Goal: Task Accomplishment & Management: Use online tool/utility

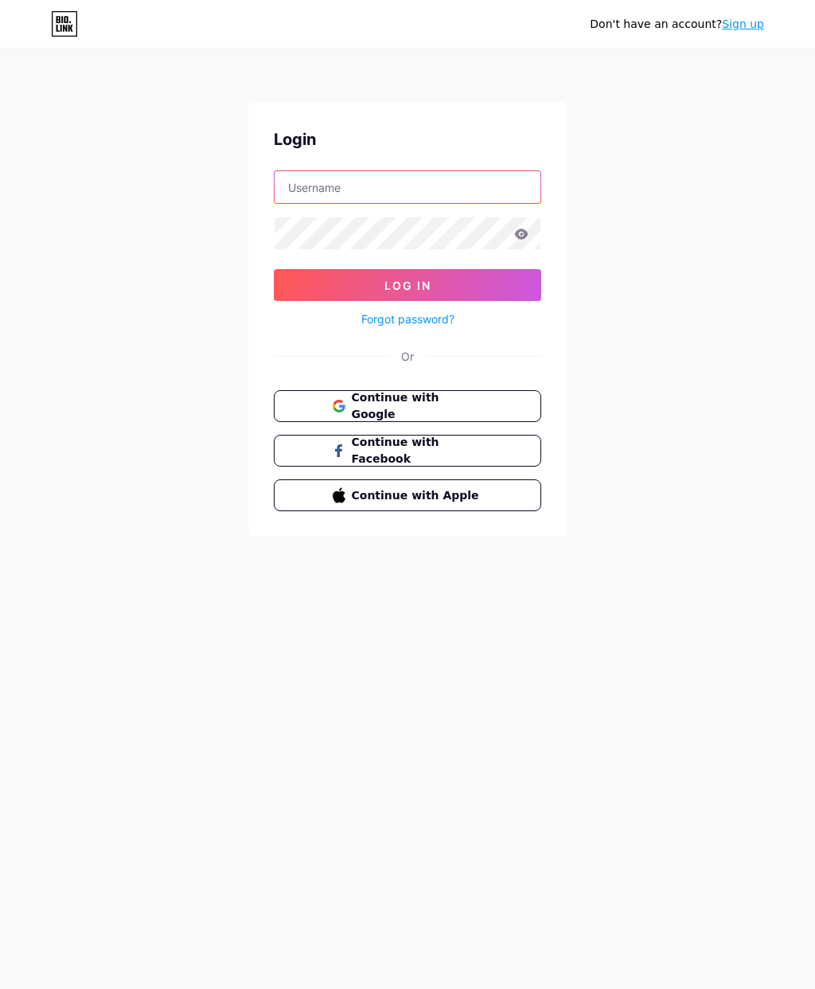
click at [303, 184] on input "text" at bounding box center [408, 187] width 266 height 32
type input "[EMAIL_ADDRESS][DOMAIN_NAME]"
click at [524, 235] on icon at bounding box center [521, 234] width 14 height 11
click at [321, 272] on button "Log In" at bounding box center [408, 285] width 268 height 32
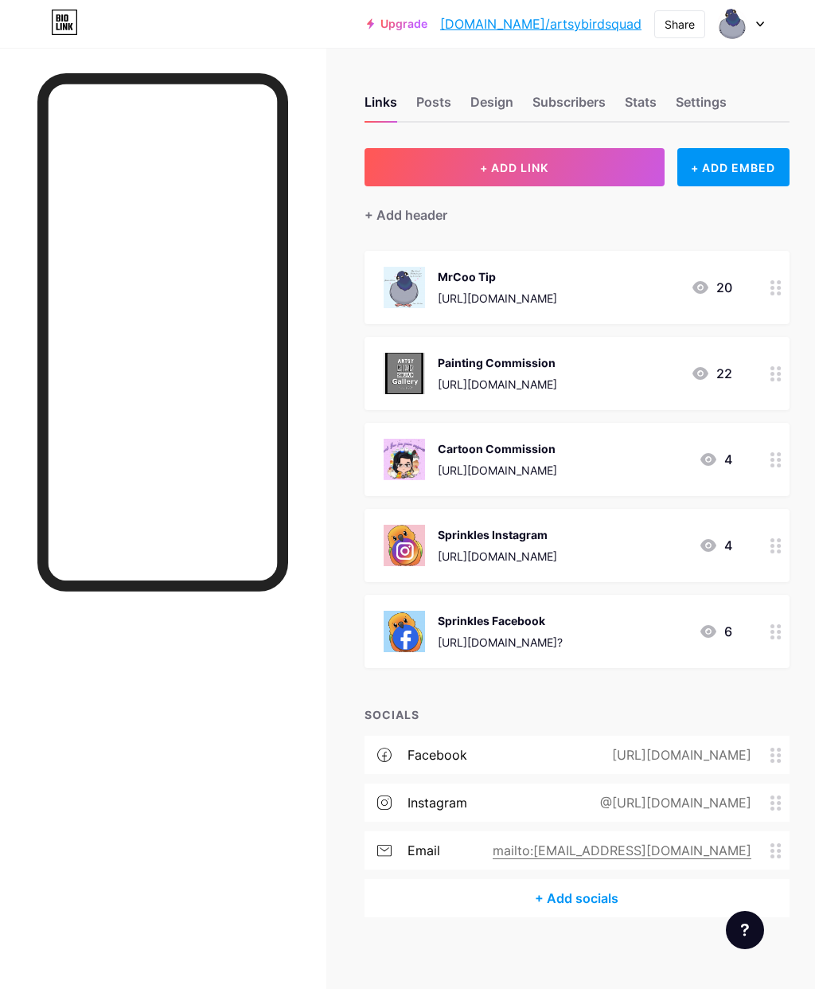
click at [608, 177] on button "+ ADD LINK" at bounding box center [515, 167] width 300 height 38
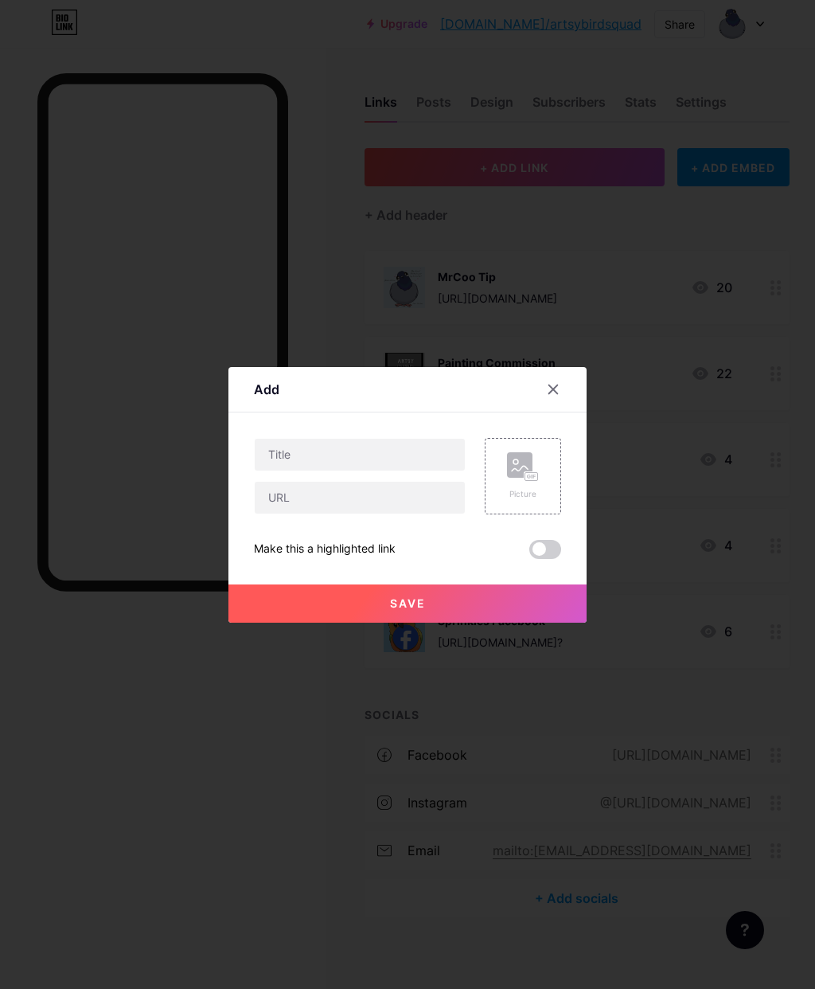
click at [401, 514] on input "text" at bounding box center [360, 498] width 210 height 32
click at [315, 514] on input "text" at bounding box center [360, 498] width 210 height 32
paste input "[URL][DOMAIN_NAME][DOMAIN_NAME]"
type input "[URL][DOMAIN_NAME][DOMAIN_NAME]"
click at [294, 471] on input "text" at bounding box center [360, 455] width 210 height 32
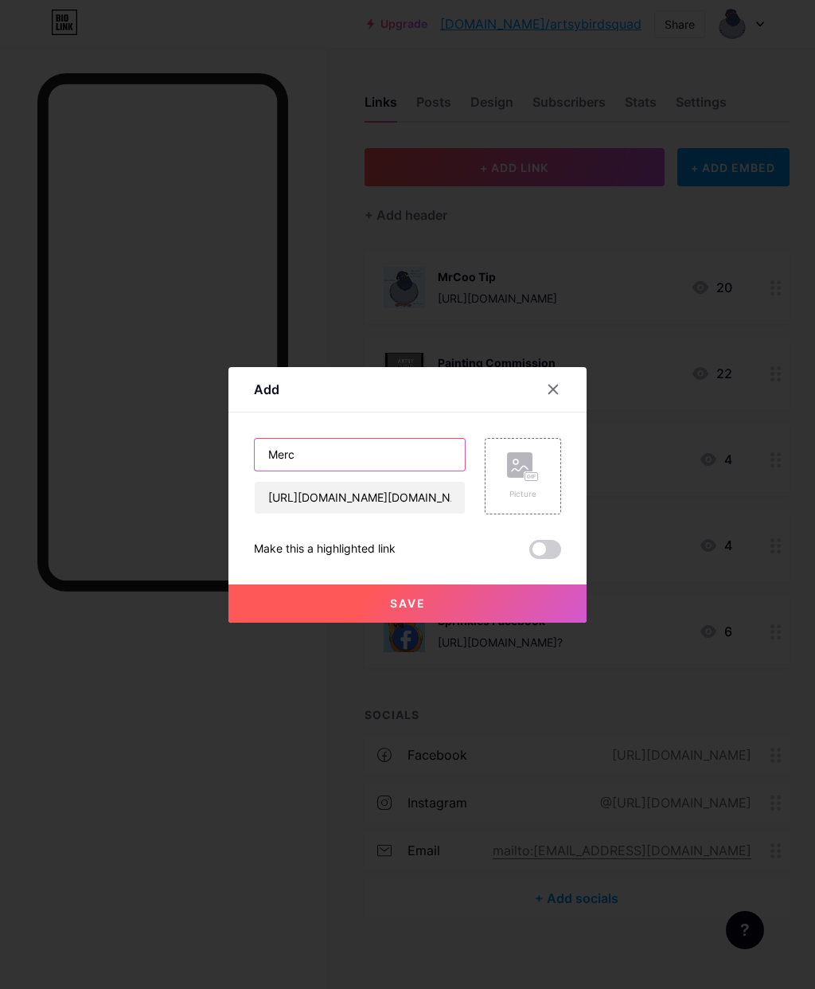
type input "Merch"
click at [539, 498] on div "Picture" at bounding box center [523, 476] width 76 height 76
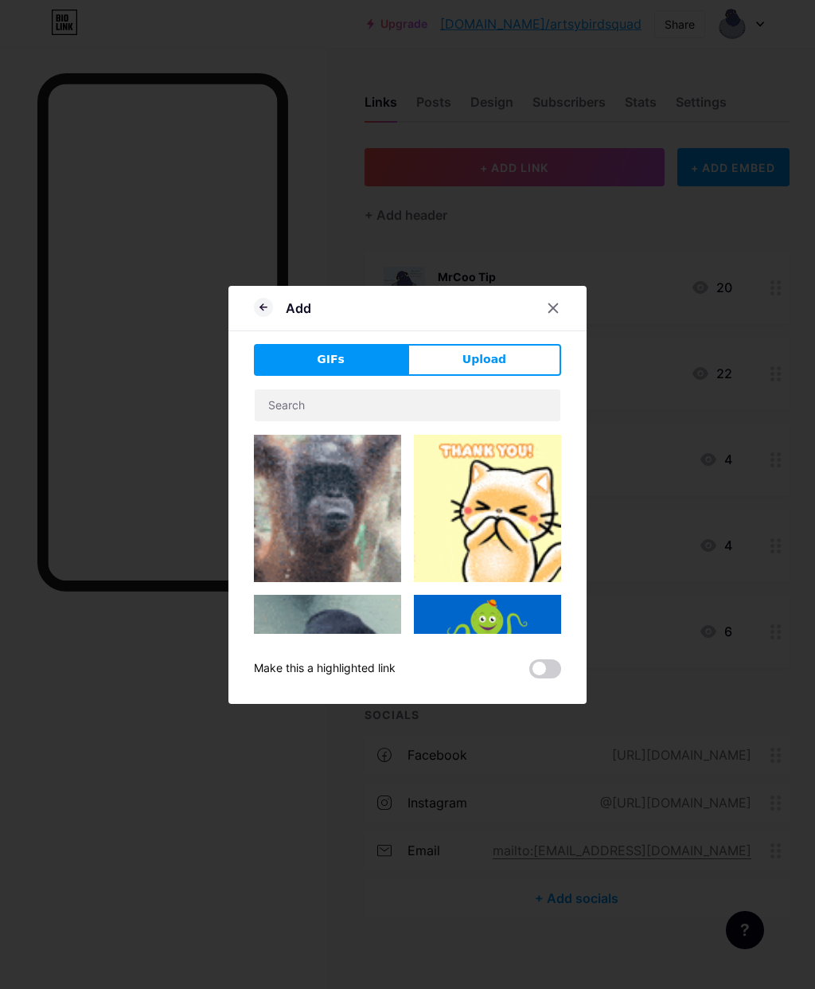
click at [512, 376] on button "Upload" at bounding box center [485, 360] width 154 height 32
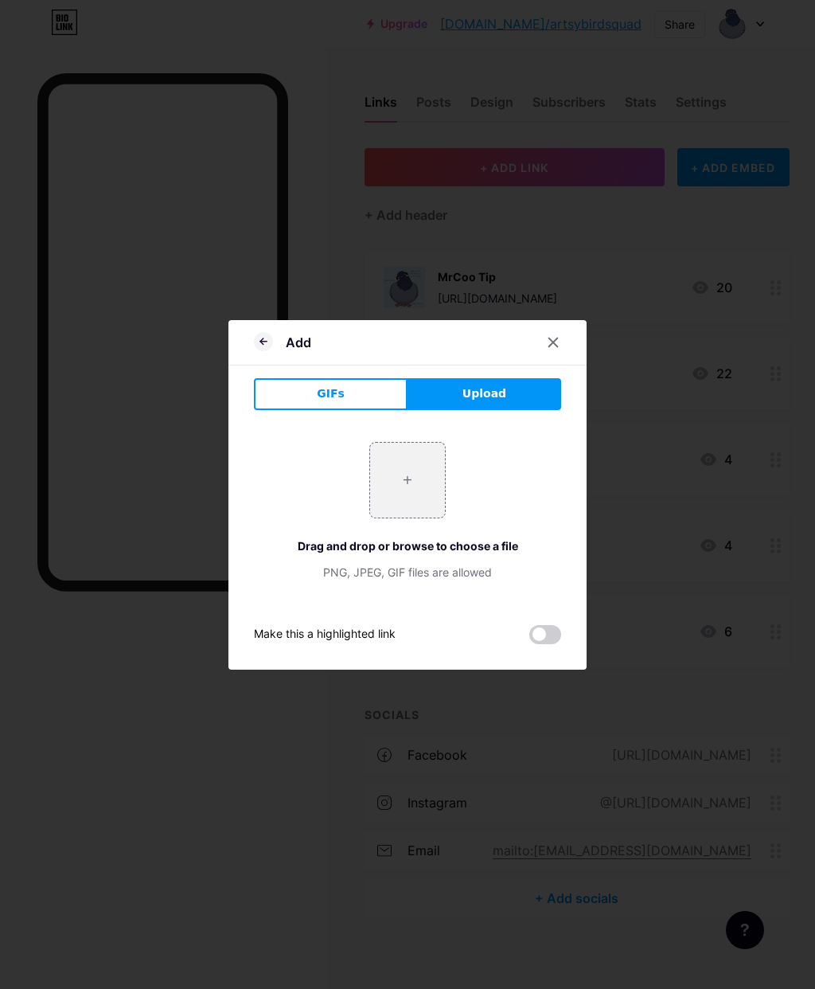
click at [417, 518] on input "file" at bounding box center [407, 480] width 75 height 75
type input "C:\fakepath\IMG_2538.jpeg"
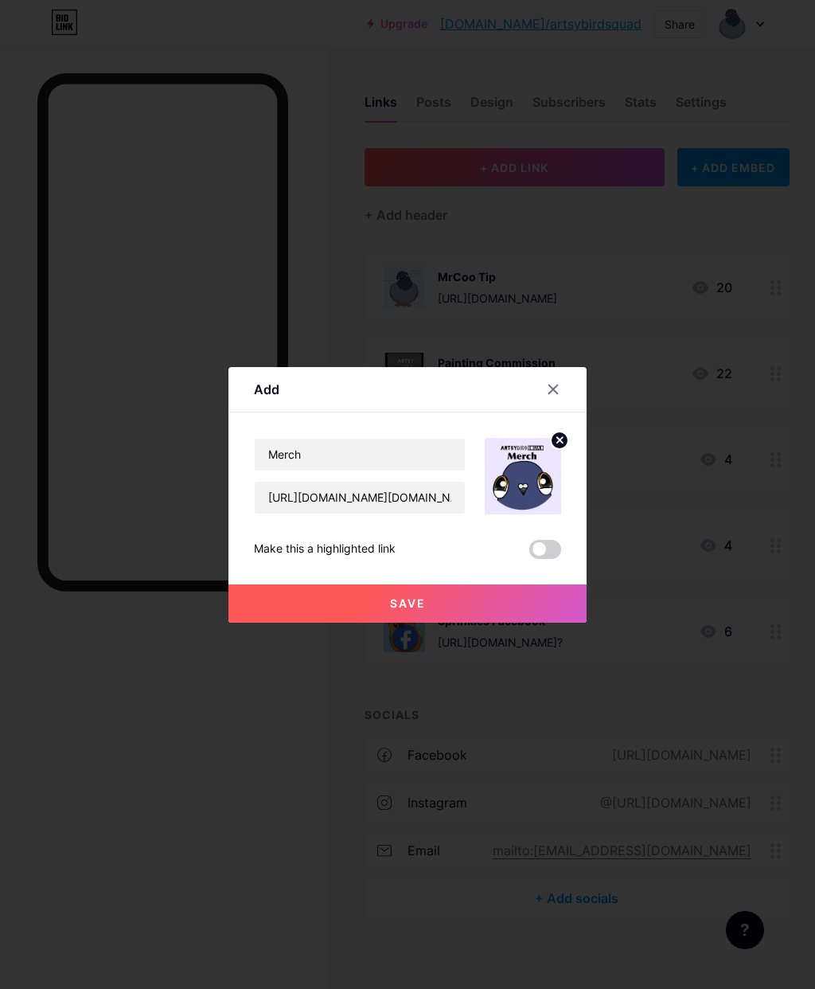
click at [541, 559] on span at bounding box center [546, 549] width 32 height 19
click at [530, 553] on input "checkbox" at bounding box center [530, 553] width 0 height 0
click at [258, 623] on button "Save" at bounding box center [408, 603] width 358 height 38
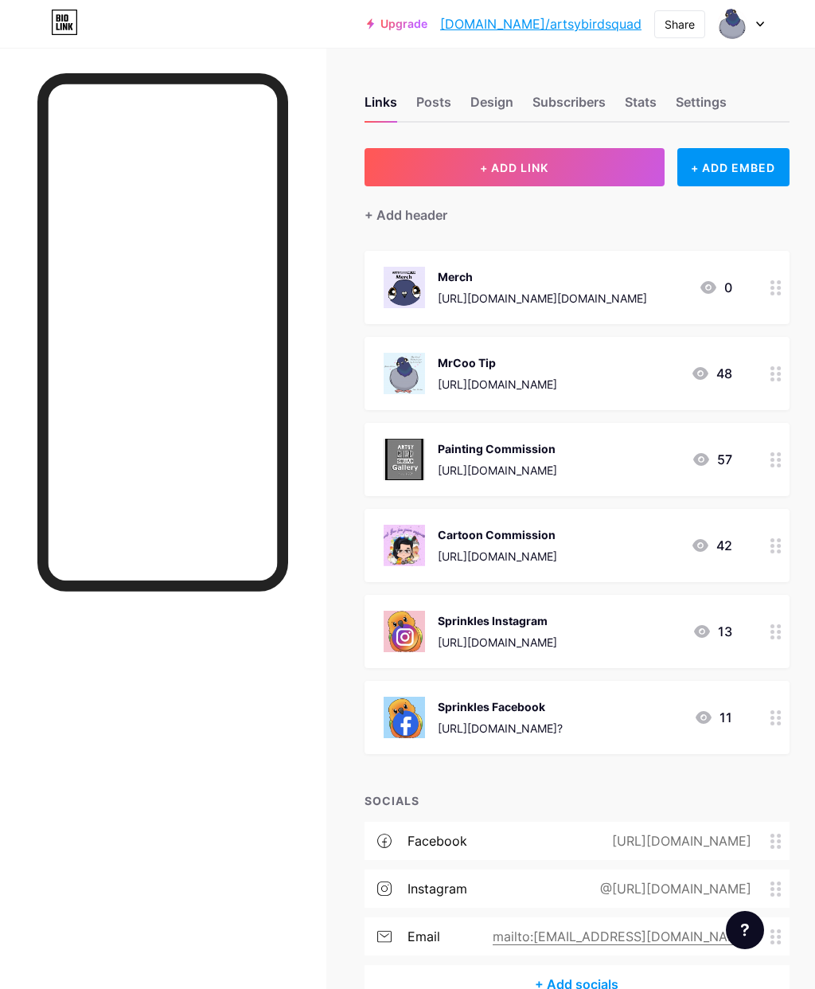
click at [776, 281] on icon at bounding box center [776, 287] width 11 height 15
click at [556, 530] on span at bounding box center [546, 520] width 32 height 19
click at [530, 525] on input "checkbox" at bounding box center [530, 525] width 0 height 0
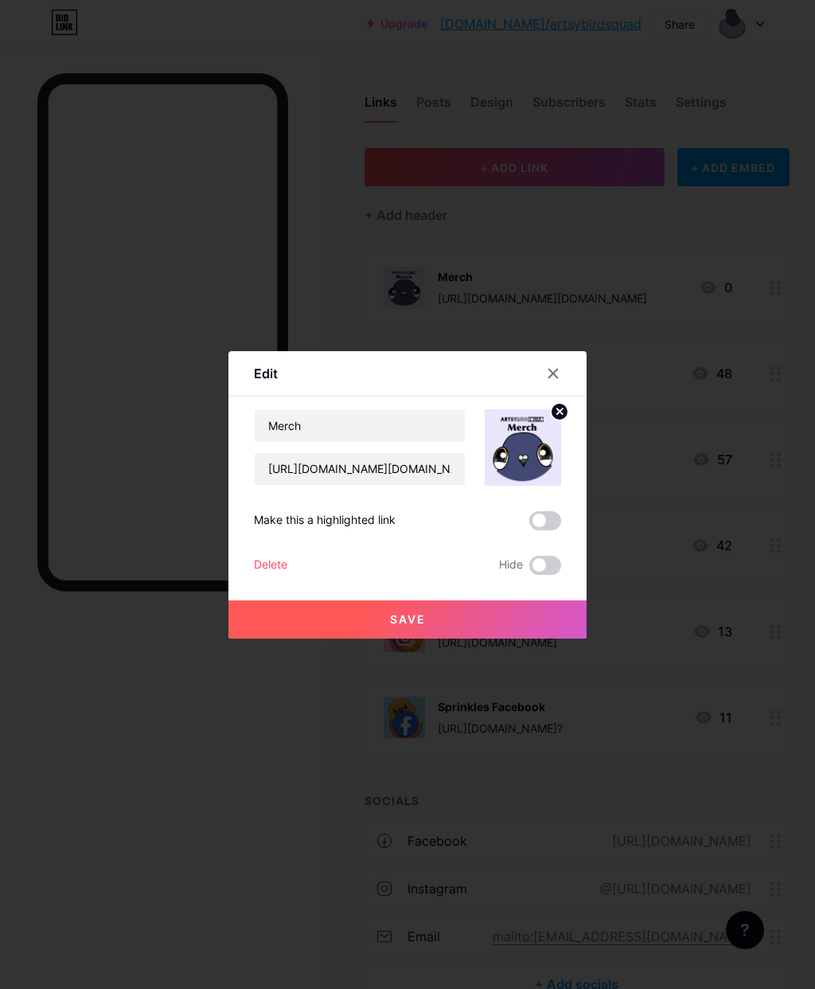
click at [514, 639] on button "Save" at bounding box center [408, 619] width 358 height 38
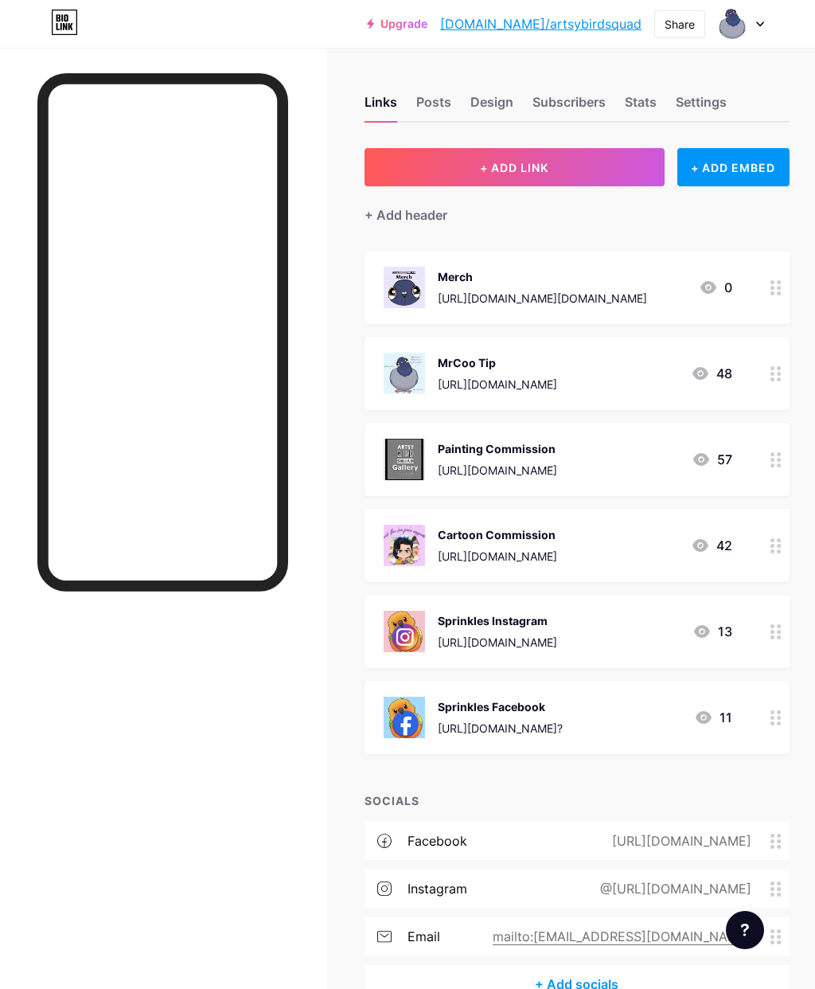
click at [78, 659] on div at bounding box center [162, 554] width 251 height 963
